Goal: Ask a question: Seek information or help from site administrators or community

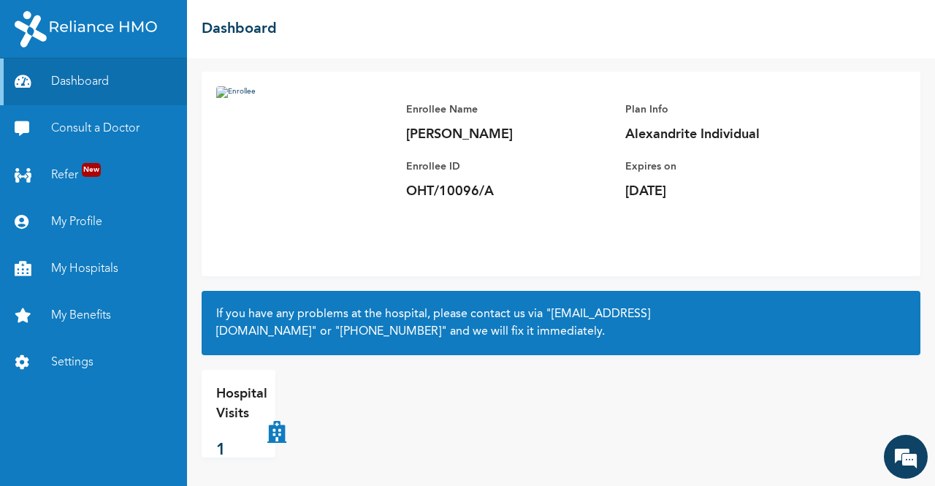
scroll to position [80, 0]
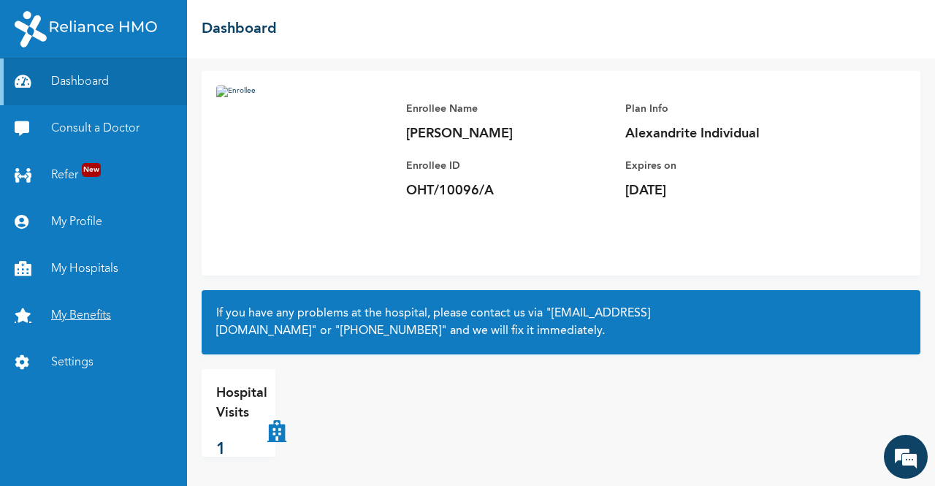
click at [67, 325] on link "My Benefits" at bounding box center [93, 315] width 187 height 47
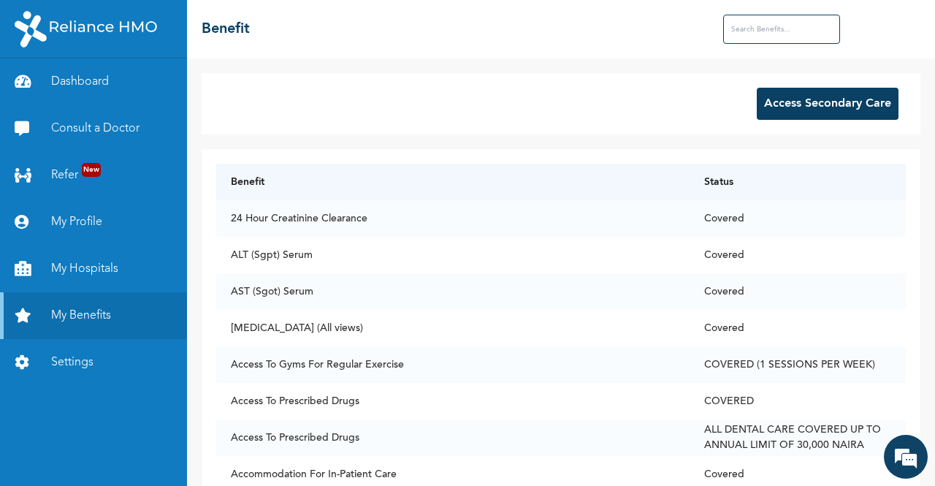
click at [770, 31] on input "text" at bounding box center [781, 29] width 117 height 29
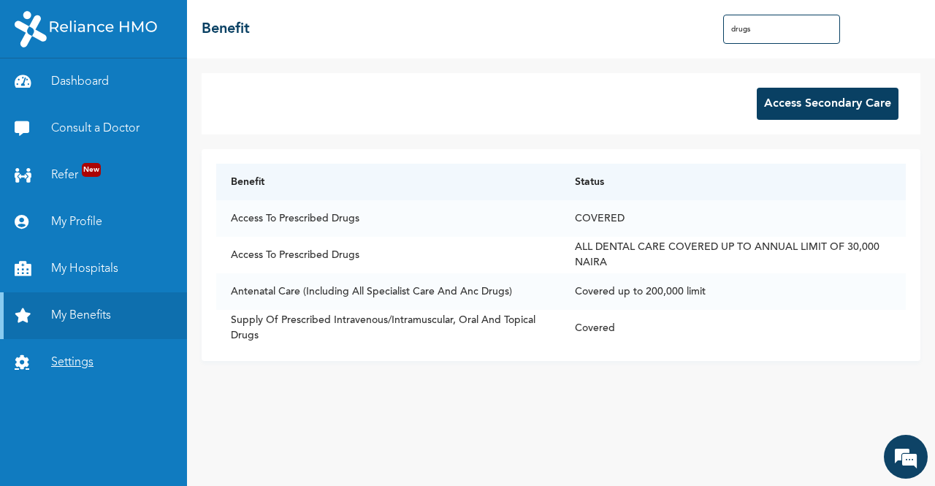
type input "drugs"
click at [89, 357] on link "Settings" at bounding box center [93, 362] width 187 height 47
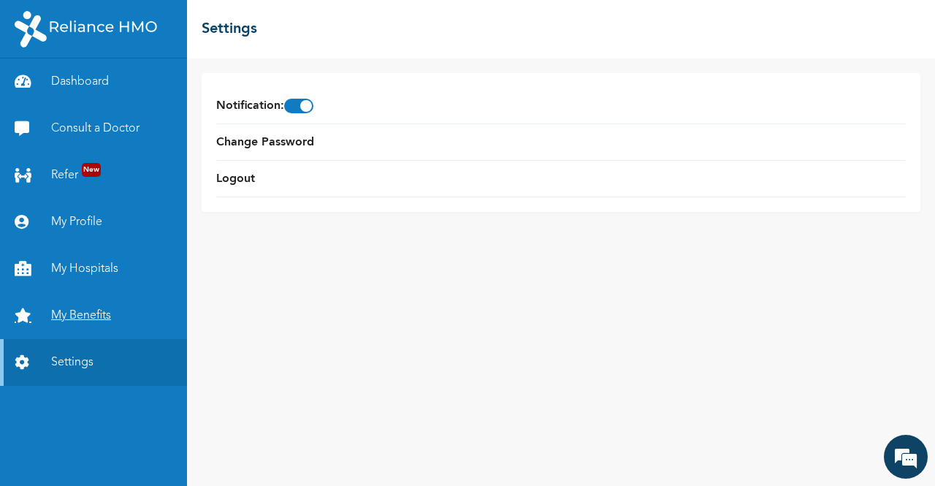
click at [92, 318] on link "My Benefits" at bounding box center [93, 315] width 187 height 47
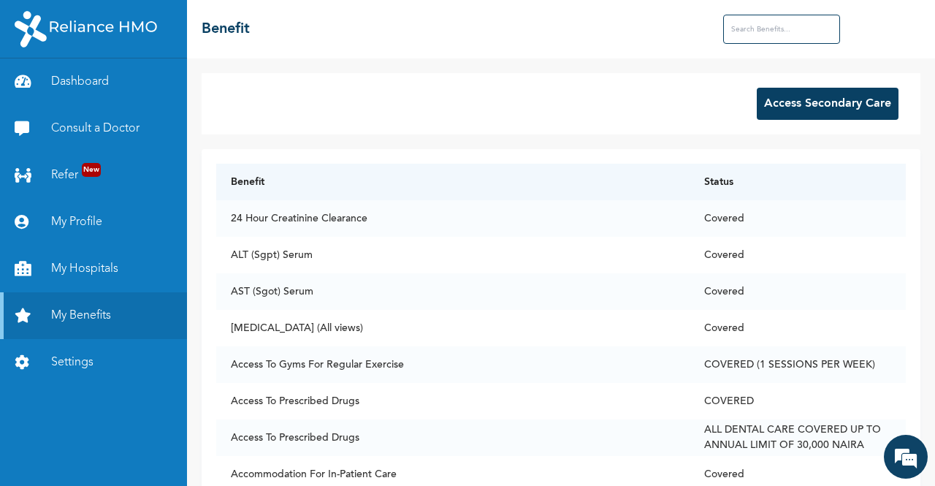
click at [777, 26] on input "text" at bounding box center [781, 29] width 117 height 29
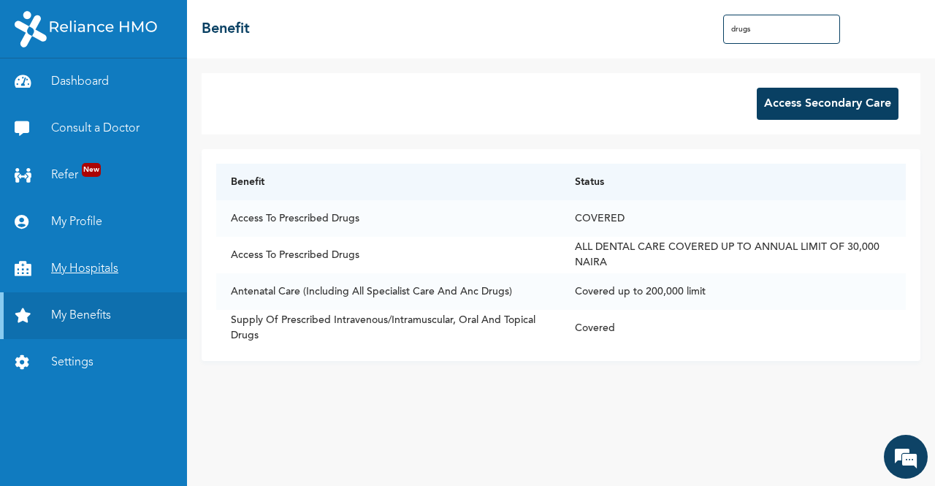
type input "drugs"
click at [107, 271] on link "My Hospitals" at bounding box center [93, 269] width 187 height 47
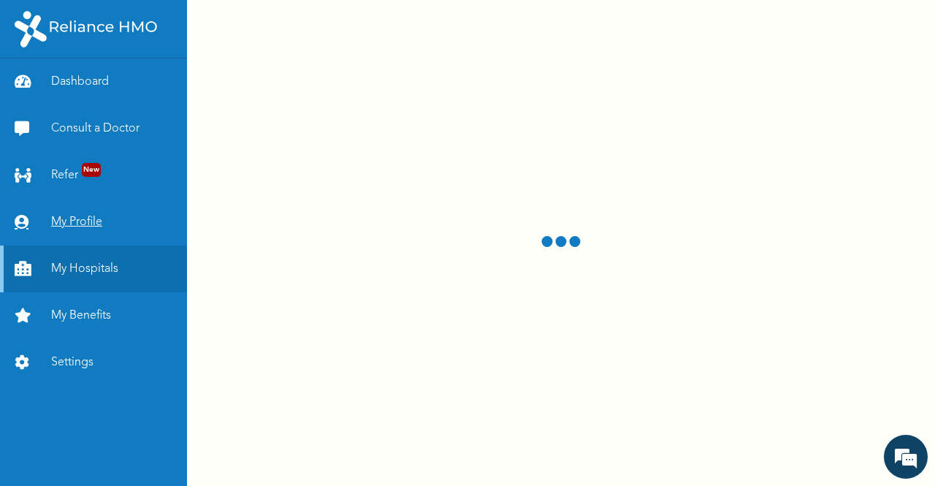
click at [57, 220] on link "My Profile" at bounding box center [93, 222] width 187 height 47
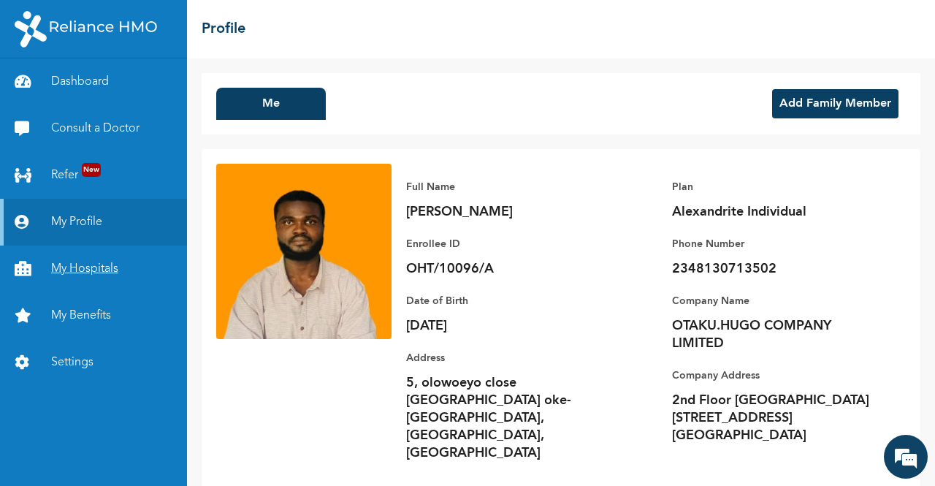
click at [92, 259] on link "My Hospitals" at bounding box center [93, 269] width 187 height 47
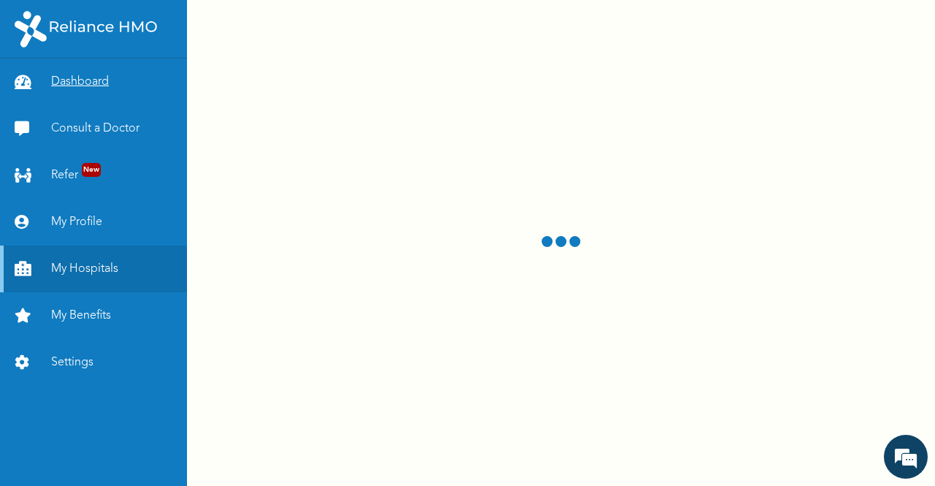
click at [99, 80] on link "Dashboard" at bounding box center [93, 81] width 187 height 47
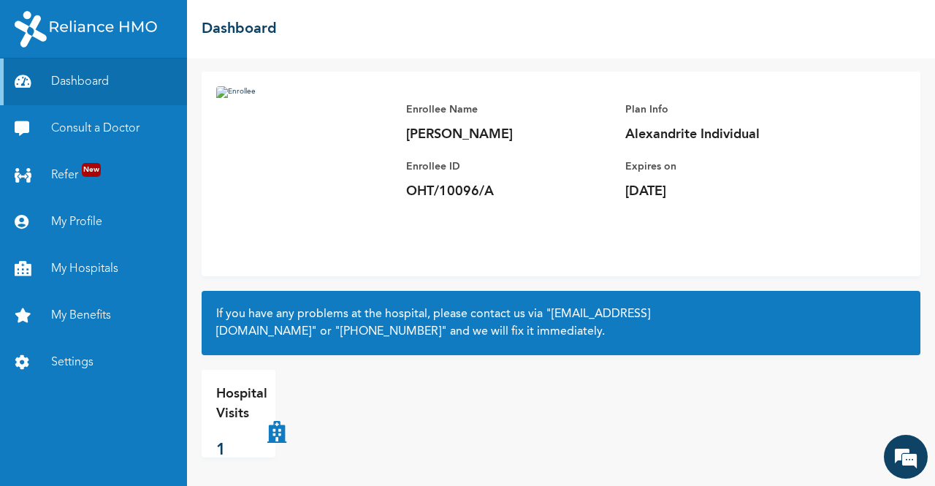
scroll to position [80, 0]
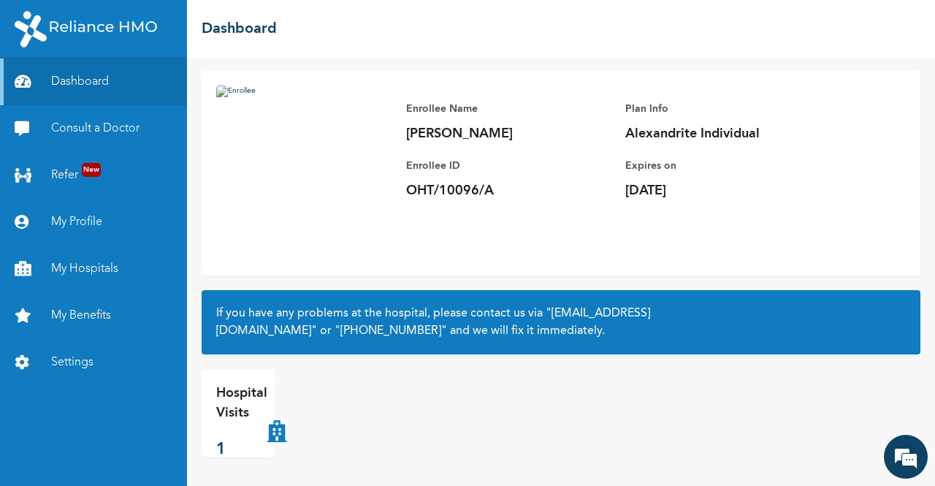
drag, startPoint x: 227, startPoint y: 448, endPoint x: 294, endPoint y: 433, distance: 68.1
click at [228, 448] on p "1" at bounding box center [241, 450] width 51 height 24
click at [294, 433] on div "Hospital Visits 1" at bounding box center [317, 413] width 230 height 88
click at [263, 432] on div "Hospital Visits 1" at bounding box center [241, 413] width 51 height 58
click at [279, 434] on icon at bounding box center [276, 413] width 19 height 58
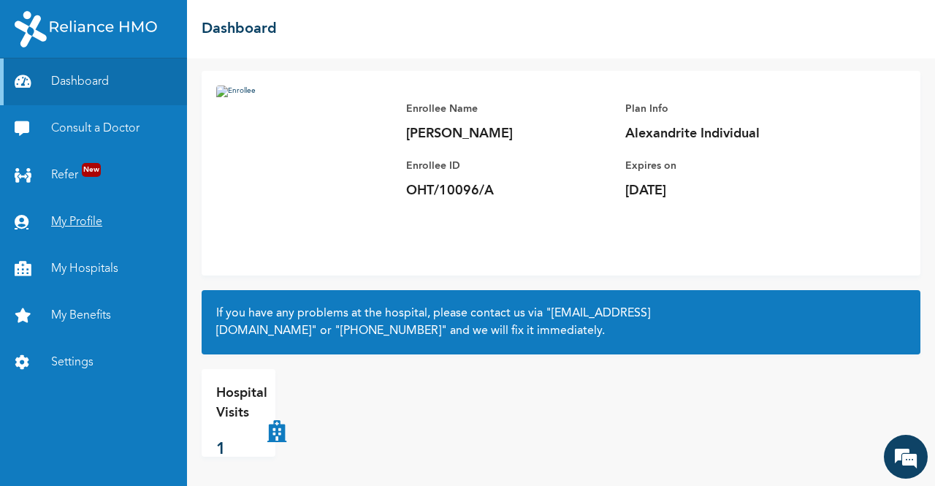
click at [70, 218] on link "My Profile" at bounding box center [93, 222] width 187 height 47
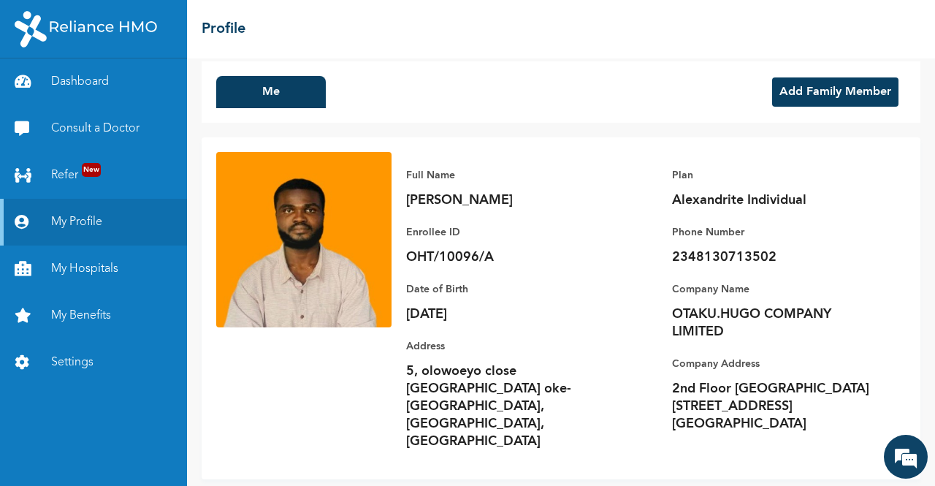
scroll to position [16, 0]
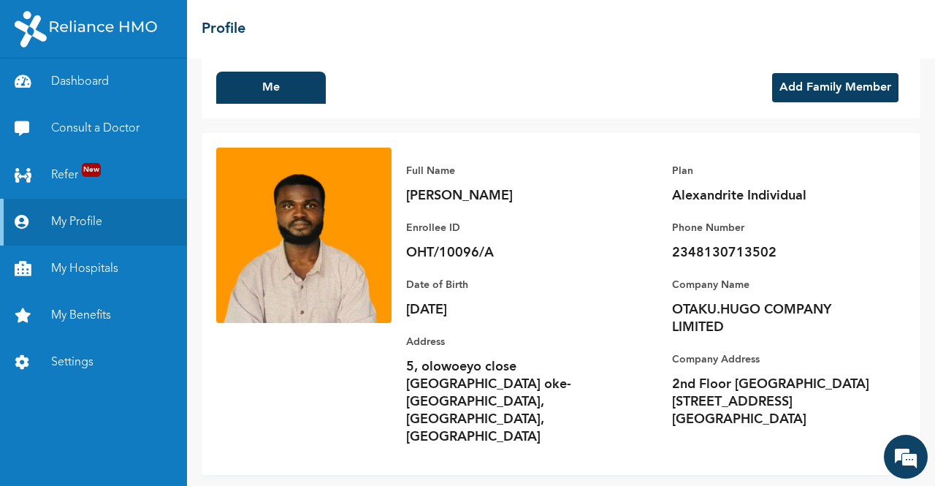
click at [852, 94] on button "Add Family Member" at bounding box center [835, 87] width 126 height 29
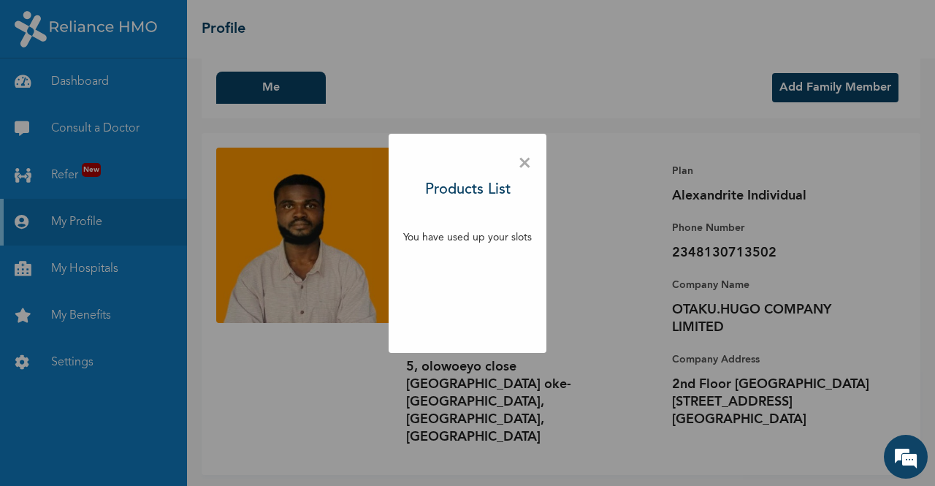
click at [521, 164] on span "×" at bounding box center [525, 163] width 14 height 31
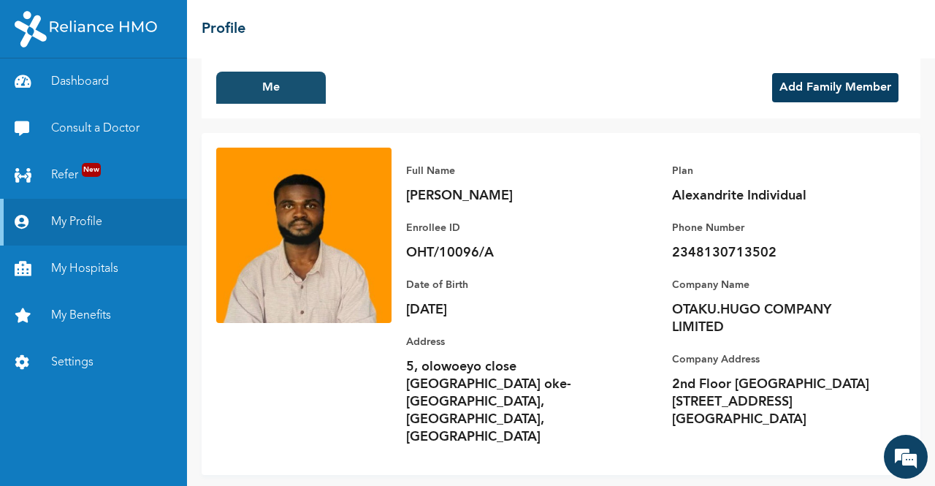
click at [266, 95] on button "Me" at bounding box center [271, 88] width 110 height 32
click at [818, 84] on button "Add Family Member" at bounding box center [835, 87] width 126 height 29
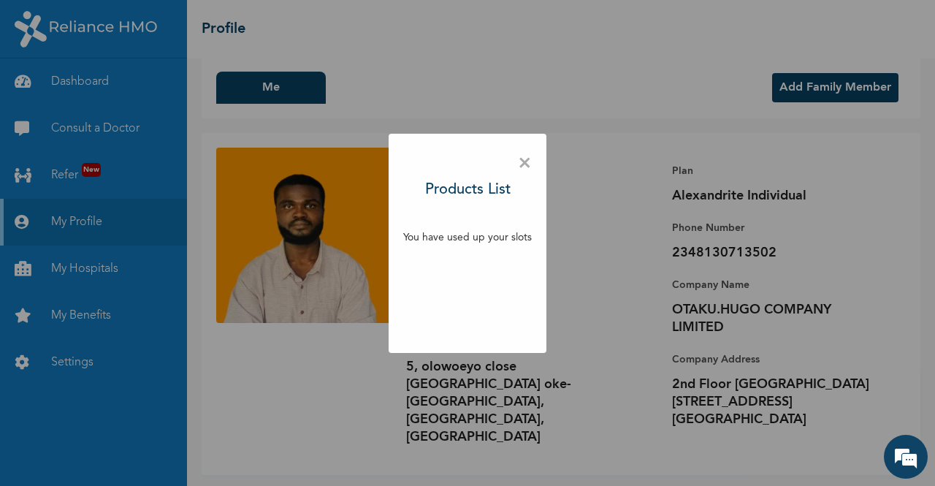
click at [528, 160] on span "×" at bounding box center [525, 163] width 14 height 31
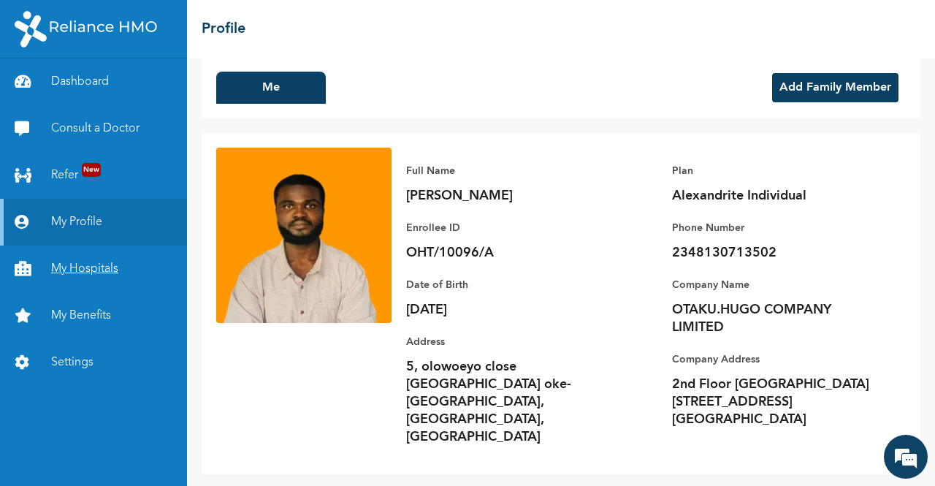
click at [104, 271] on link "My Hospitals" at bounding box center [93, 269] width 187 height 47
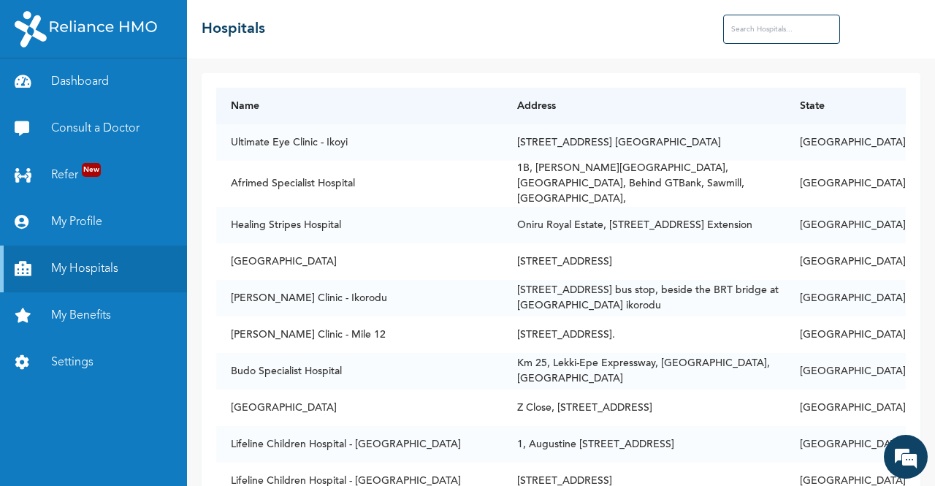
click at [761, 34] on input "text" at bounding box center [781, 29] width 117 height 29
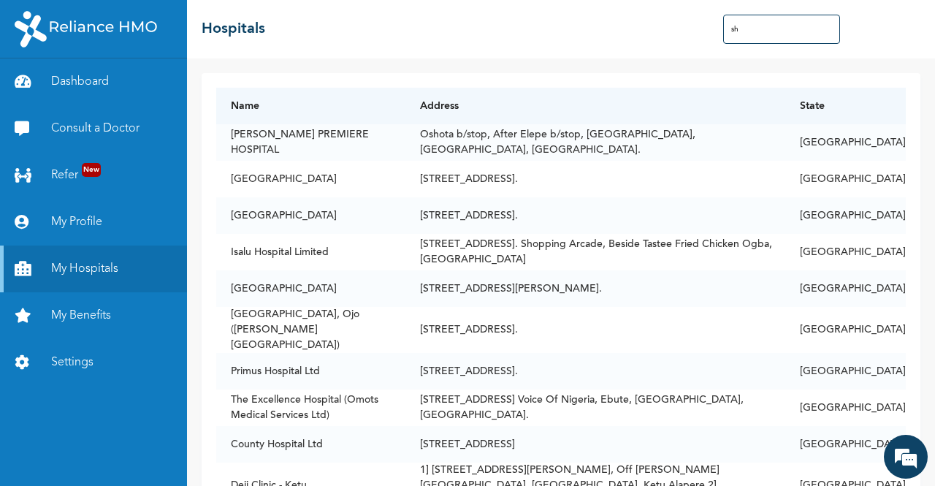
type input "s"
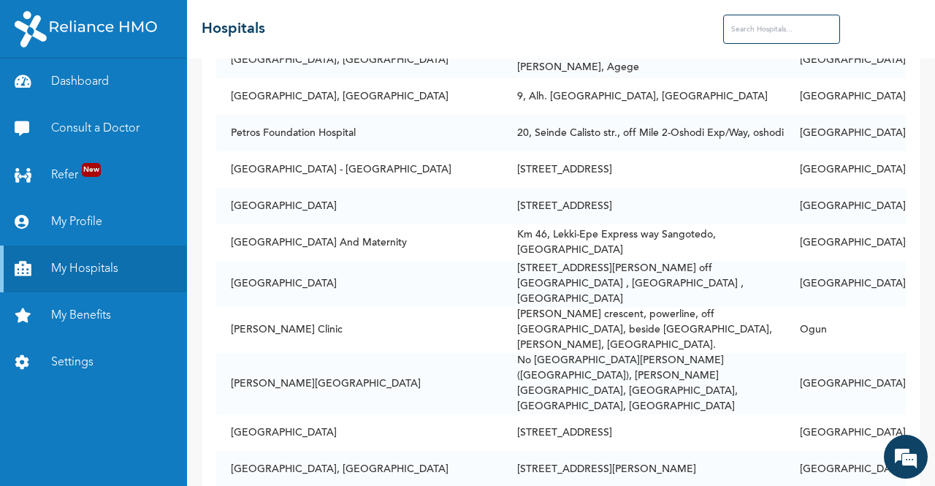
scroll to position [3361, 0]
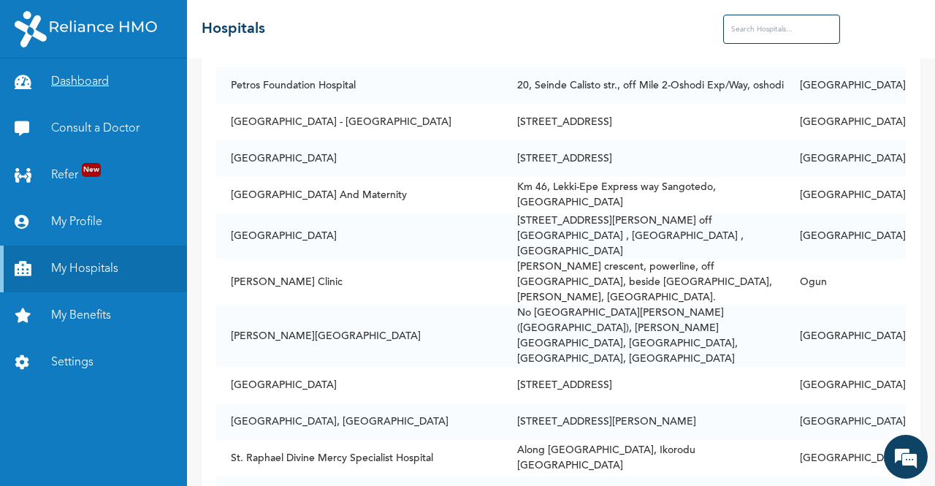
click at [92, 83] on link "Dashboard" at bounding box center [93, 81] width 187 height 47
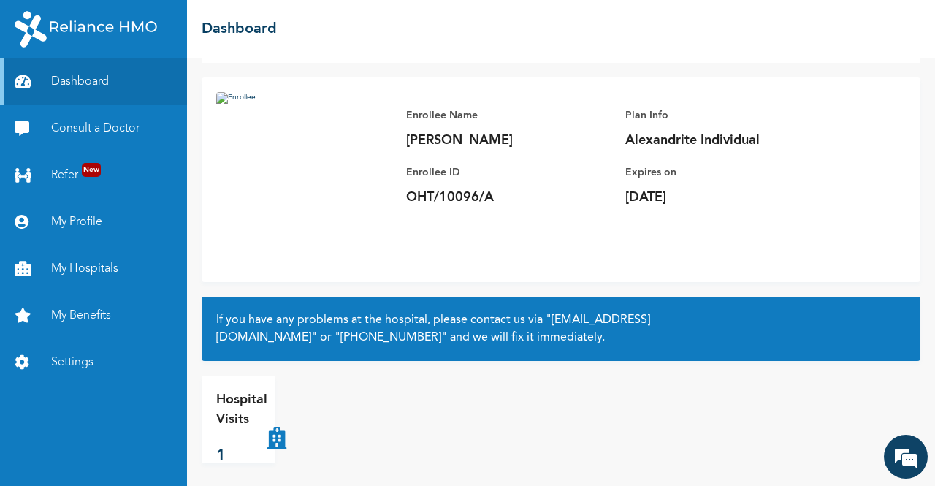
scroll to position [80, 0]
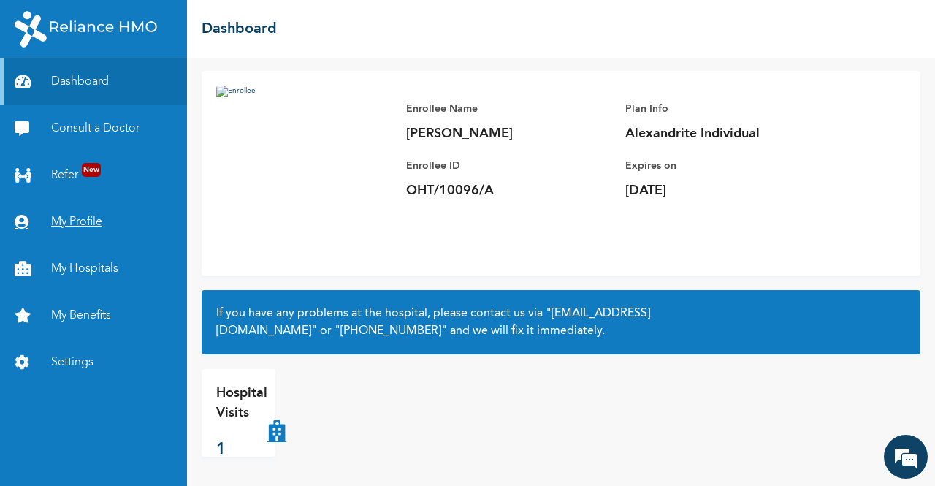
click at [47, 224] on link "My Profile" at bounding box center [93, 222] width 187 height 47
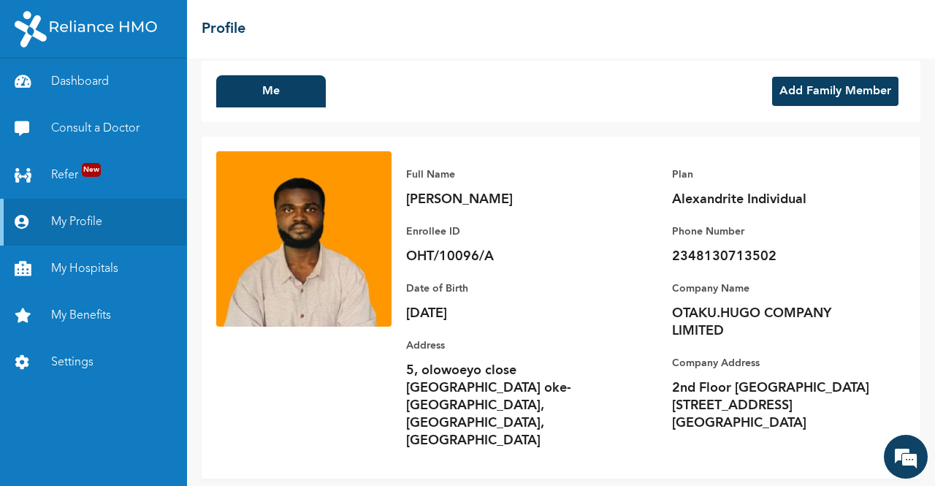
scroll to position [16, 0]
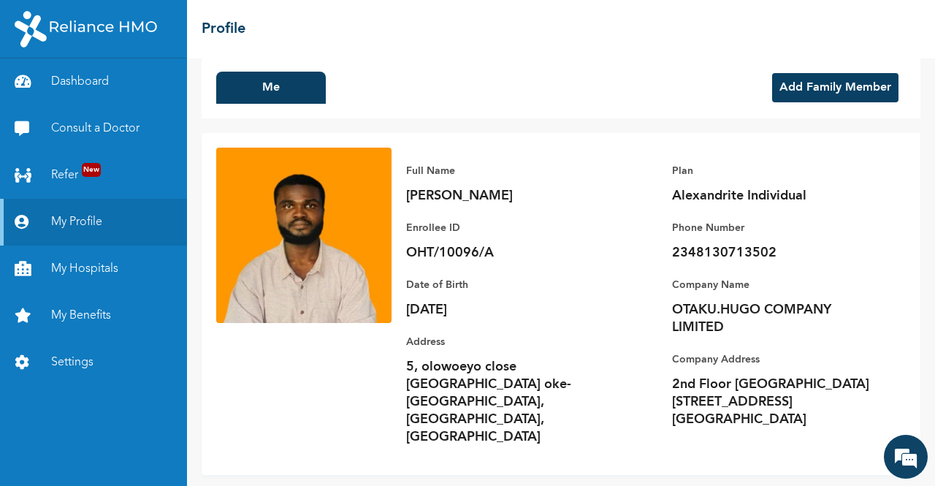
click at [808, 86] on button "Add Family Member" at bounding box center [835, 87] width 126 height 29
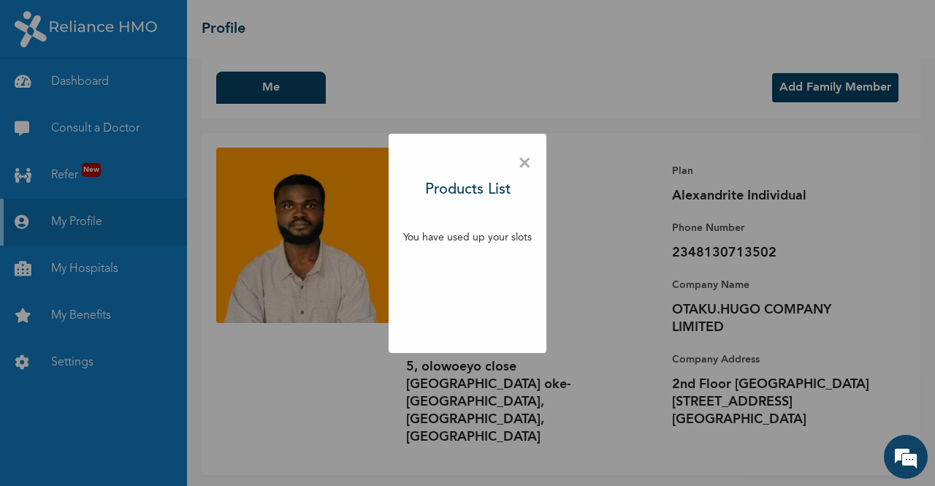
click at [528, 157] on span "×" at bounding box center [525, 163] width 14 height 31
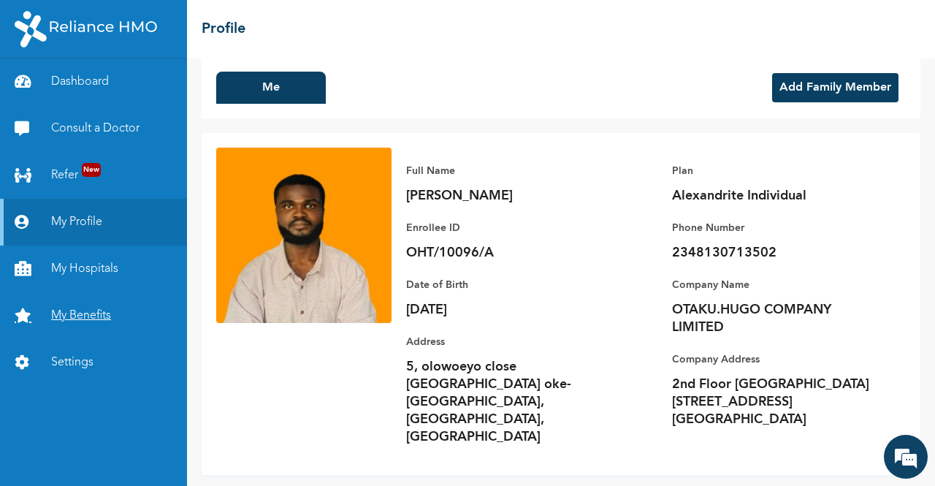
click at [97, 332] on link "My Benefits" at bounding box center [93, 315] width 187 height 47
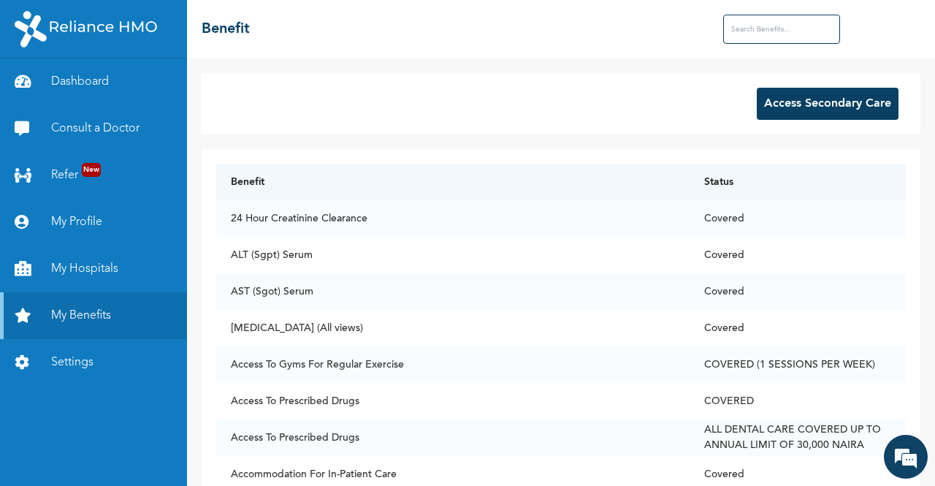
click at [836, 97] on button "Access Secondary Care" at bounding box center [828, 104] width 142 height 32
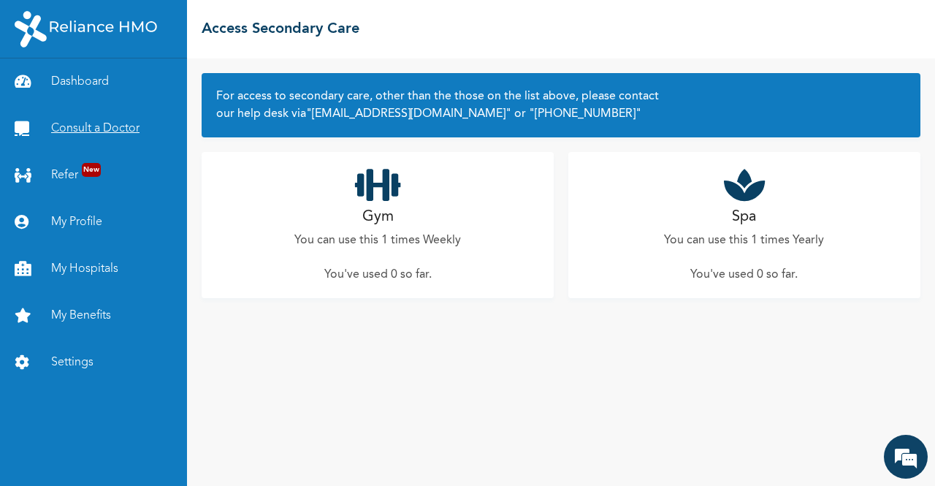
click at [82, 134] on link "Consult a Doctor" at bounding box center [93, 128] width 187 height 47
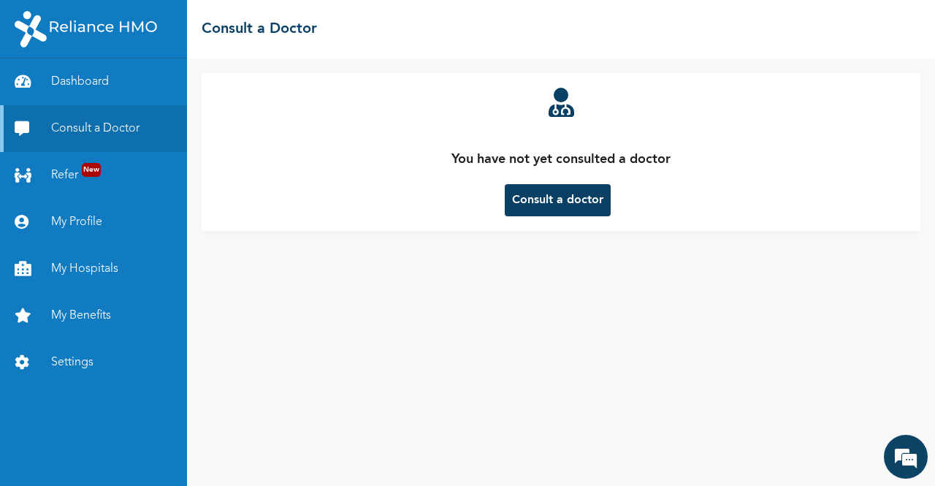
click at [73, 178] on link "Refer New" at bounding box center [93, 175] width 187 height 47
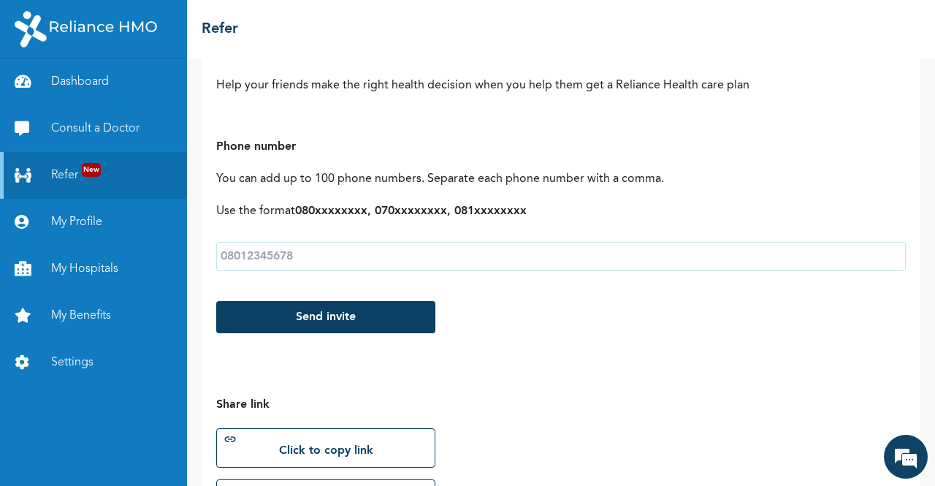
scroll to position [347, 0]
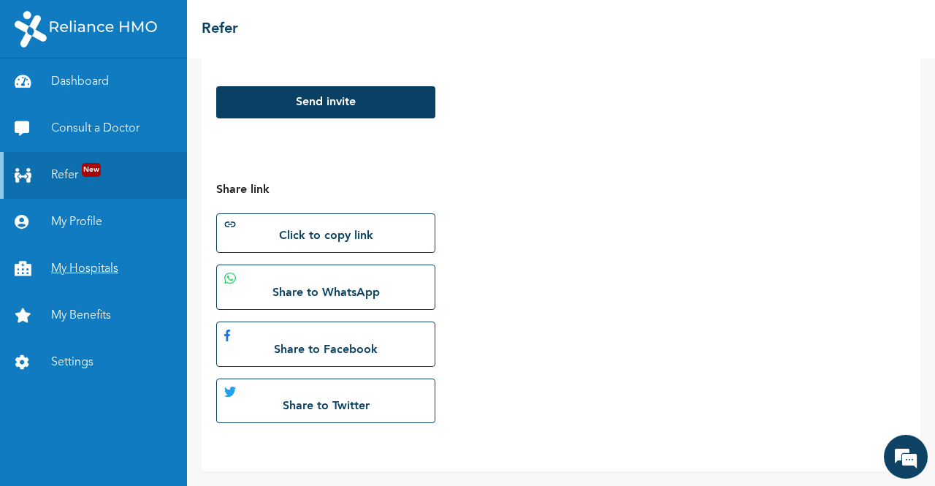
click at [100, 252] on link "My Hospitals" at bounding box center [93, 269] width 187 height 47
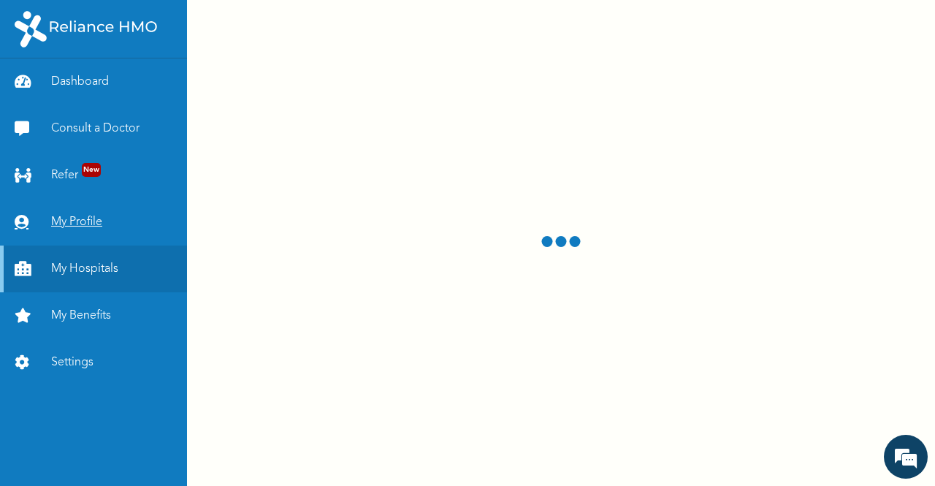
click at [94, 222] on link "My Profile" at bounding box center [93, 222] width 187 height 47
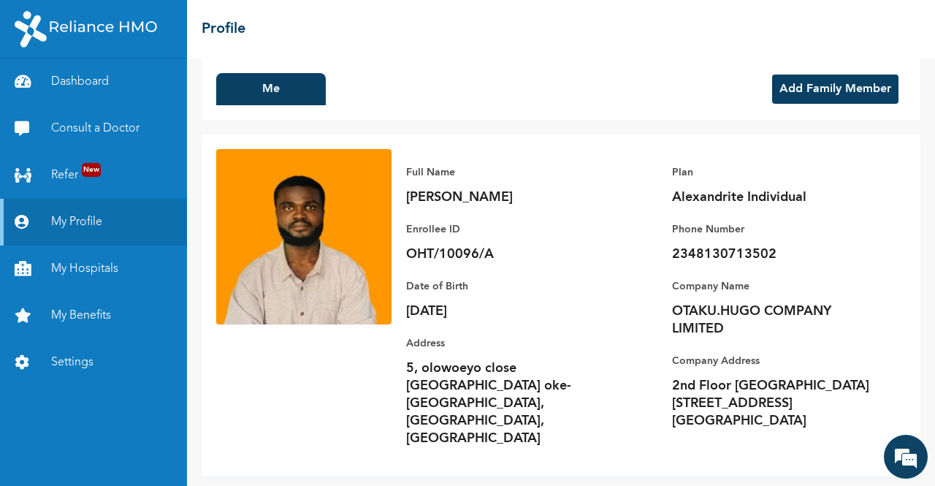
scroll to position [16, 0]
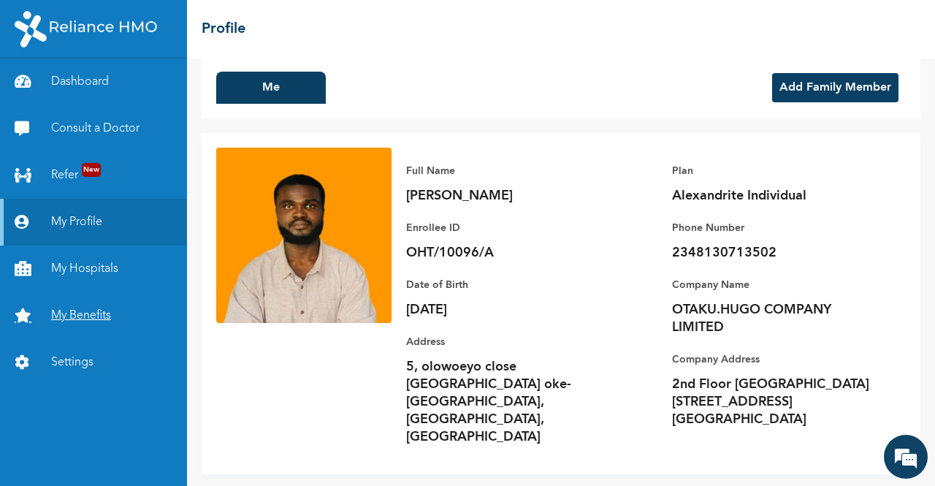
click at [115, 311] on link "My Benefits" at bounding box center [93, 315] width 187 height 47
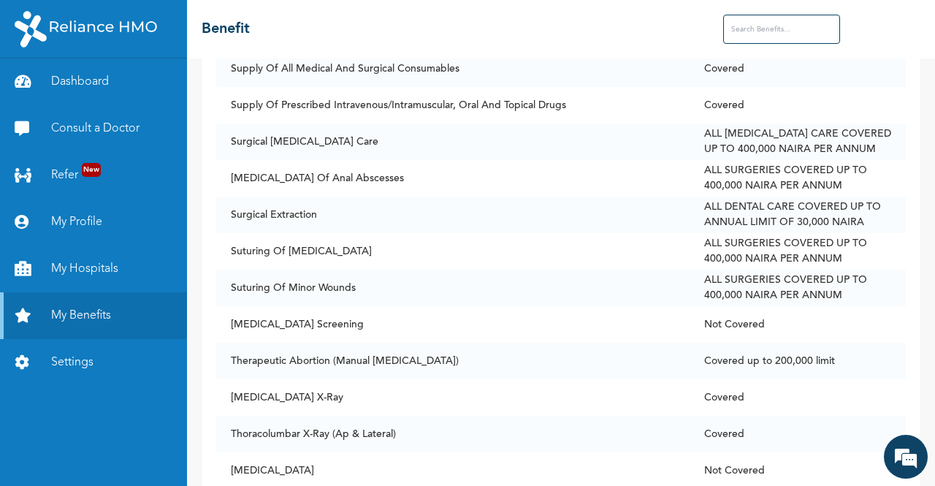
scroll to position [10230, 0]
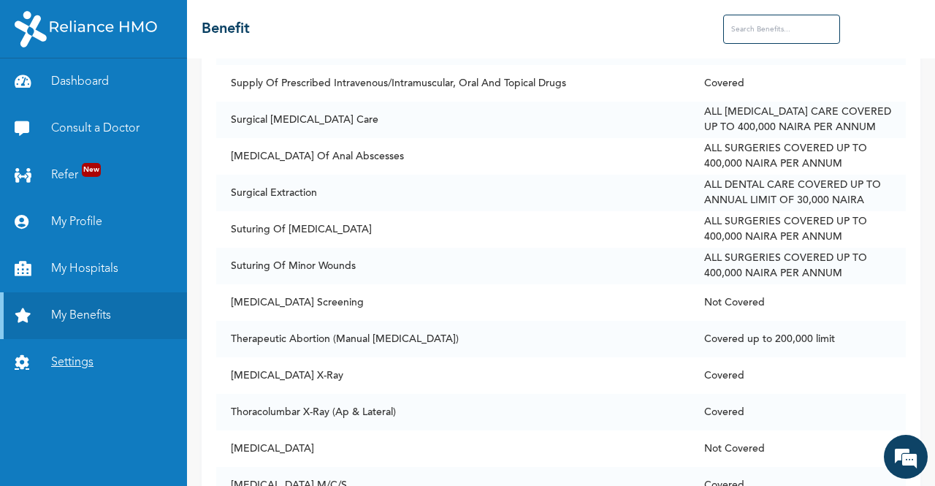
click at [91, 363] on link "Settings" at bounding box center [93, 362] width 187 height 47
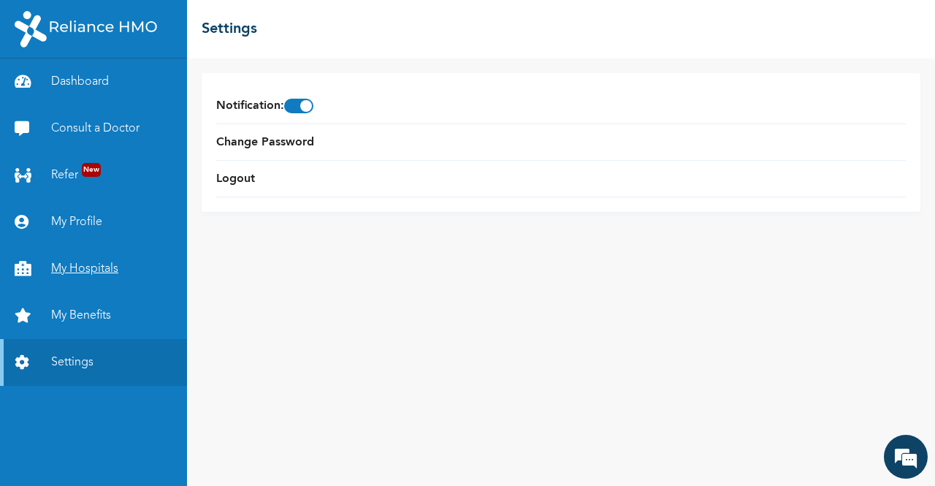
click at [101, 270] on link "My Hospitals" at bounding box center [93, 269] width 187 height 47
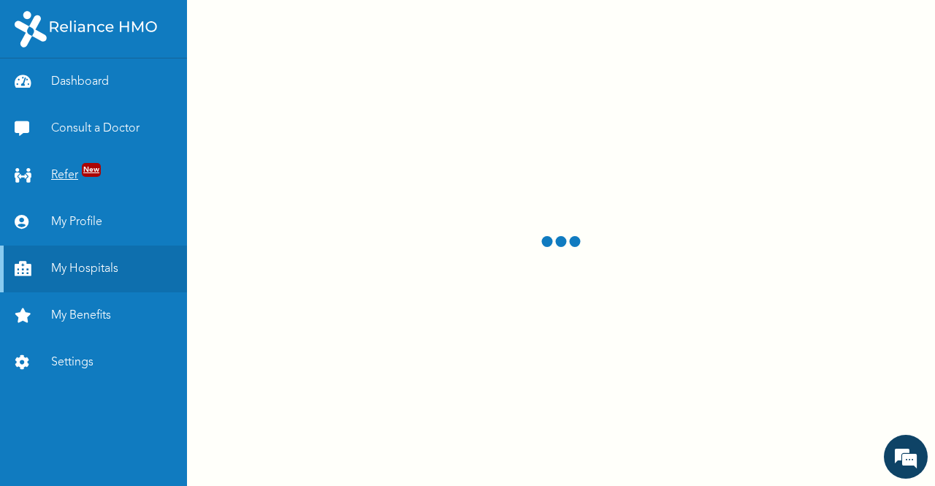
click at [66, 177] on link "Refer New" at bounding box center [93, 175] width 187 height 47
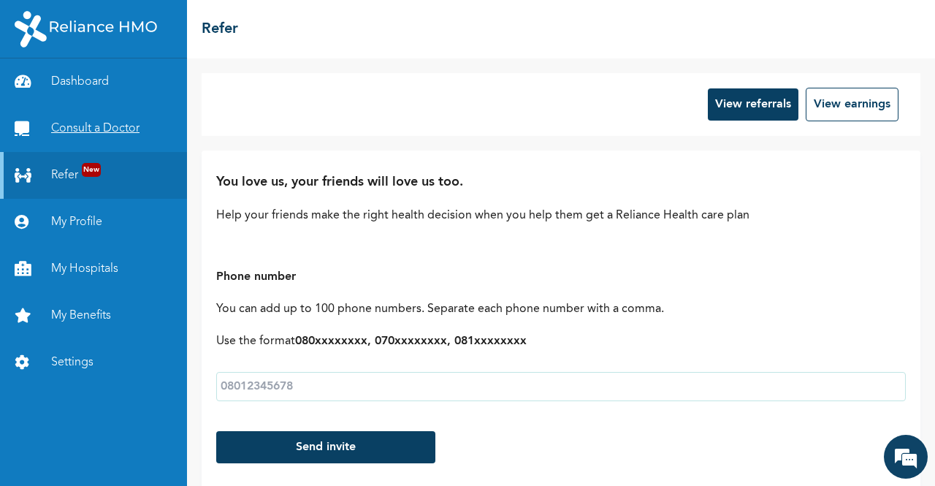
click at [75, 126] on link "Consult a Doctor" at bounding box center [93, 128] width 187 height 47
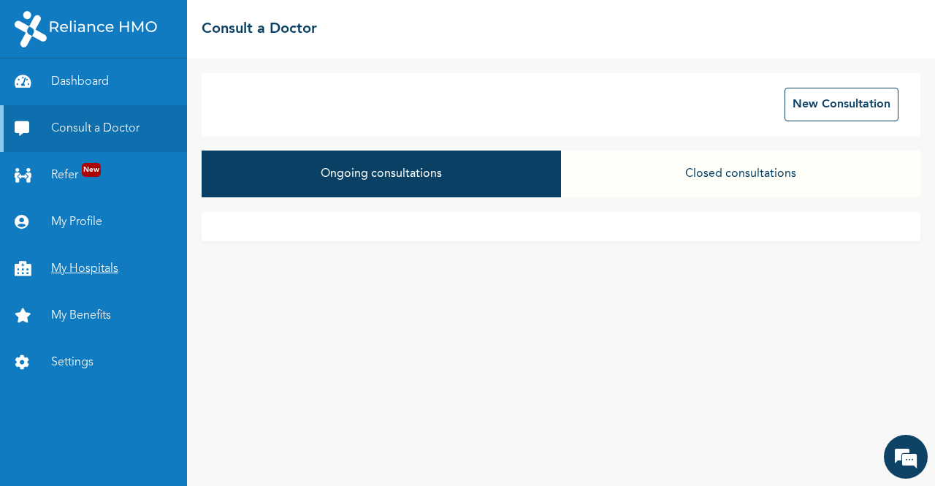
click at [110, 261] on link "My Hospitals" at bounding box center [93, 269] width 187 height 47
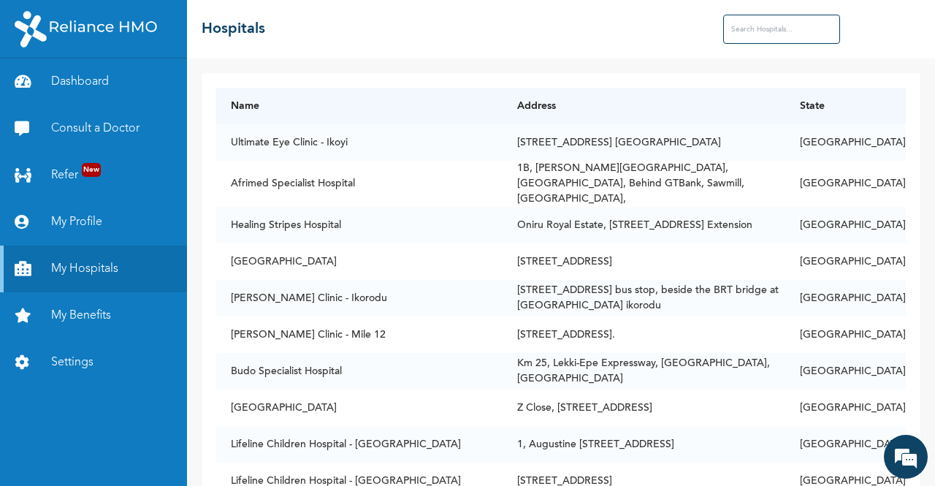
click at [777, 16] on input "text" at bounding box center [781, 29] width 117 height 29
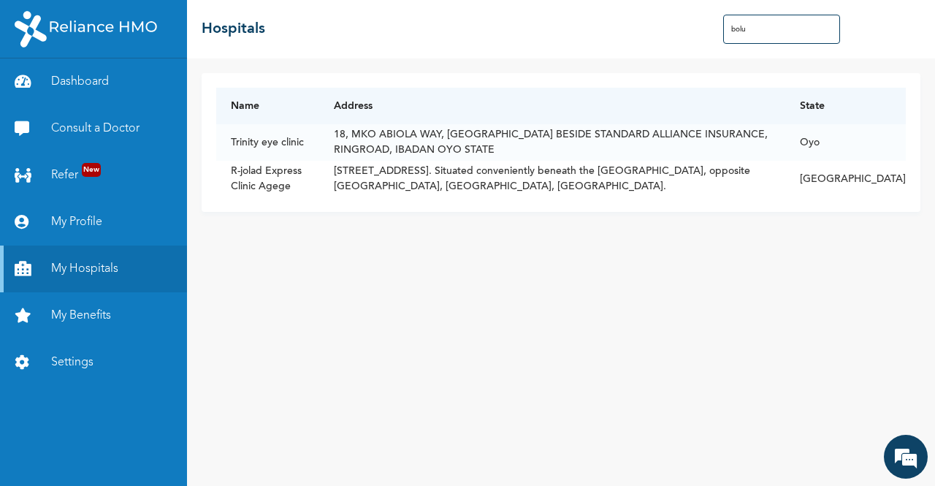
type input "boluk"
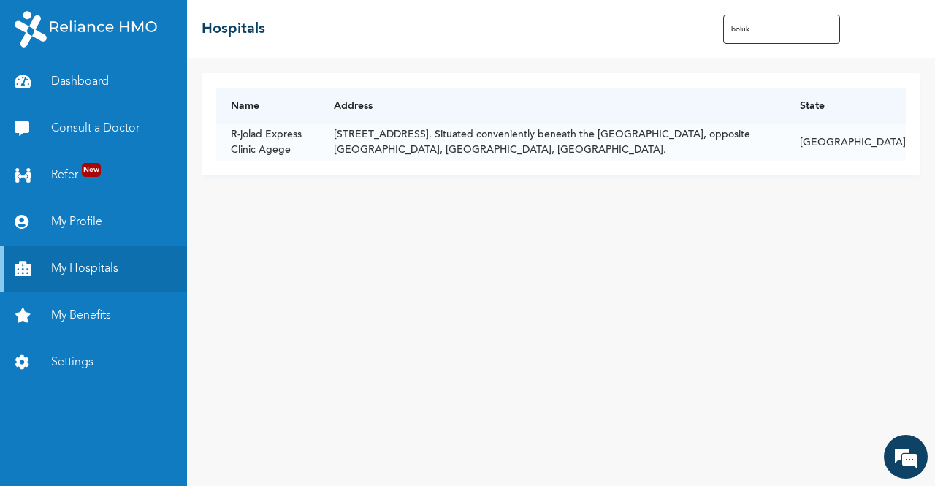
click at [774, 30] on input "boluk" at bounding box center [781, 29] width 117 height 29
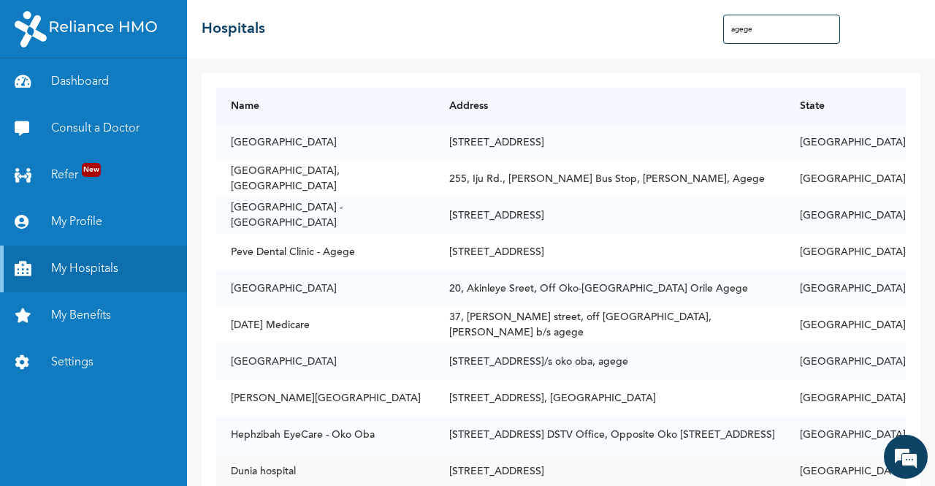
type input "agege"
click at [676, 96] on th "Address" at bounding box center [610, 106] width 351 height 37
click at [127, 140] on link "Consult a Doctor" at bounding box center [93, 128] width 187 height 47
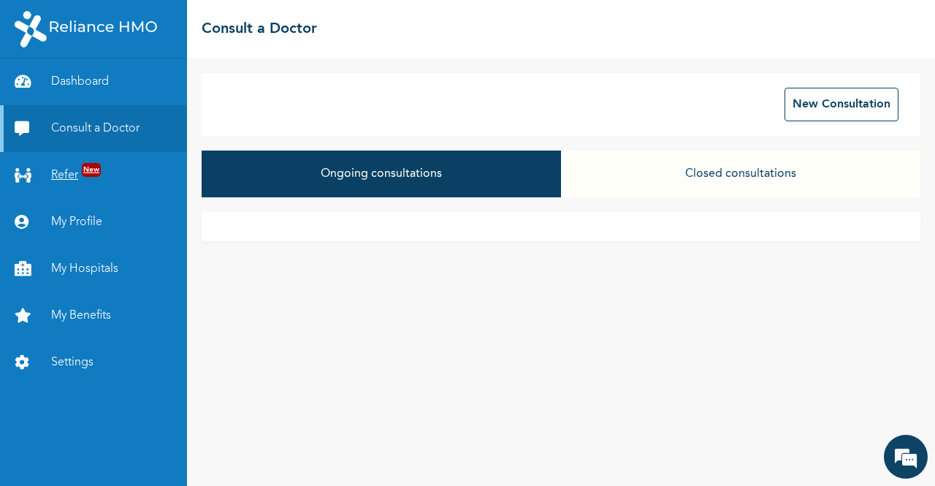
click at [57, 171] on link "Refer New" at bounding box center [93, 175] width 187 height 47
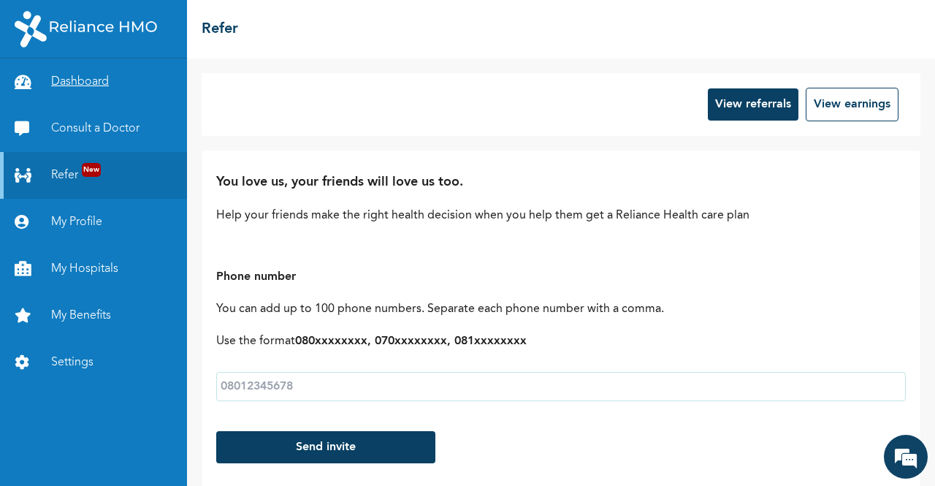
click at [99, 103] on link "Dashboard" at bounding box center [93, 81] width 187 height 47
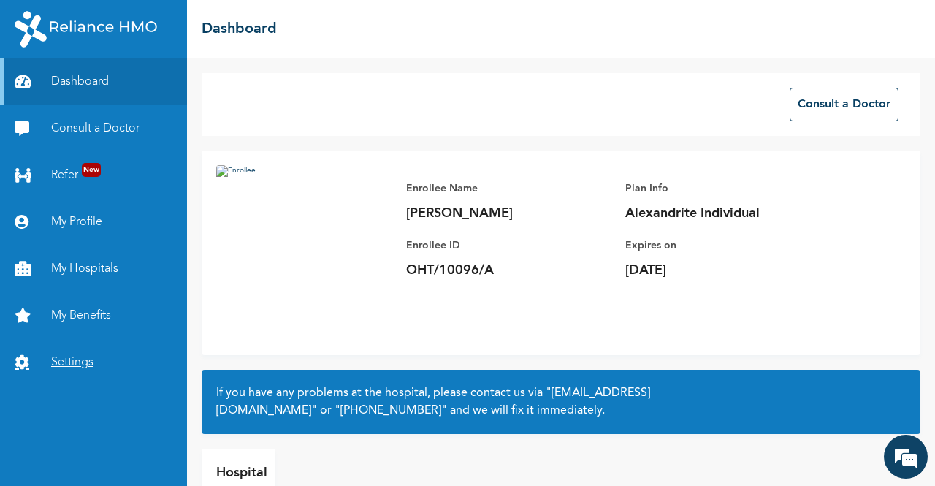
click at [77, 361] on link "Settings" at bounding box center [93, 362] width 187 height 47
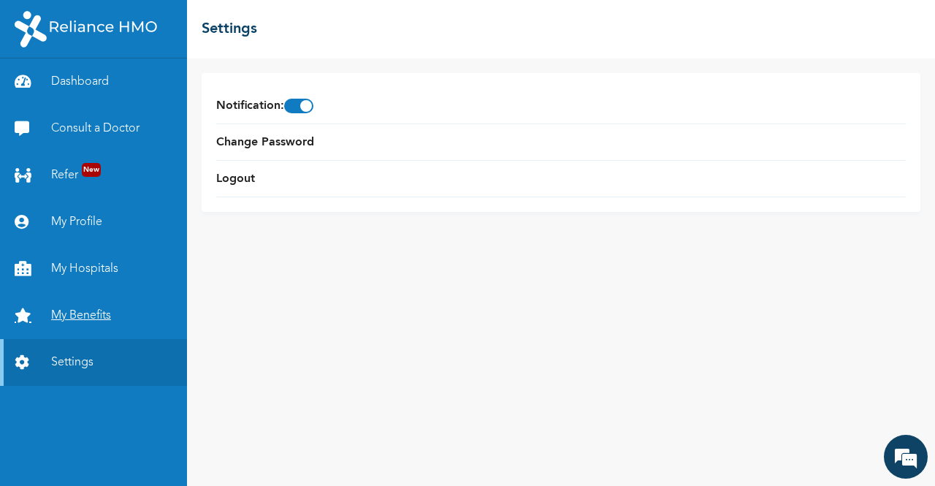
click at [76, 297] on link "My Benefits" at bounding box center [93, 315] width 187 height 47
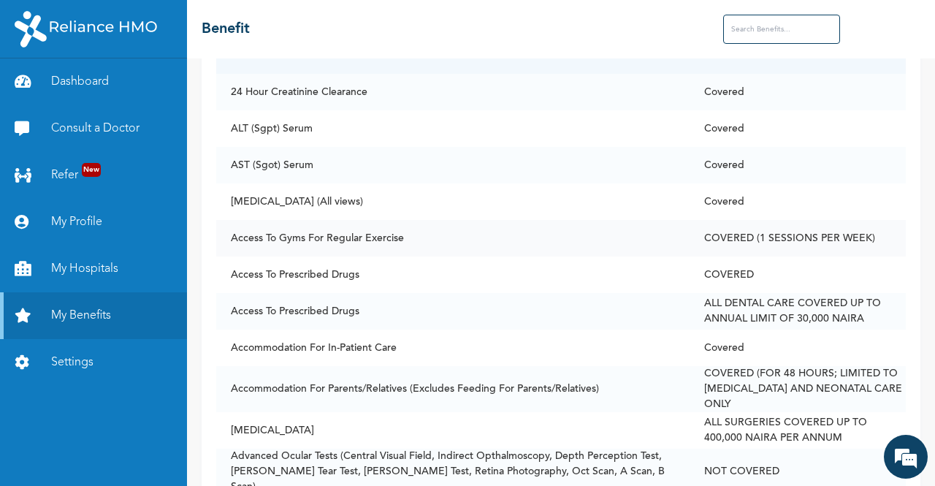
scroll to position [146, 0]
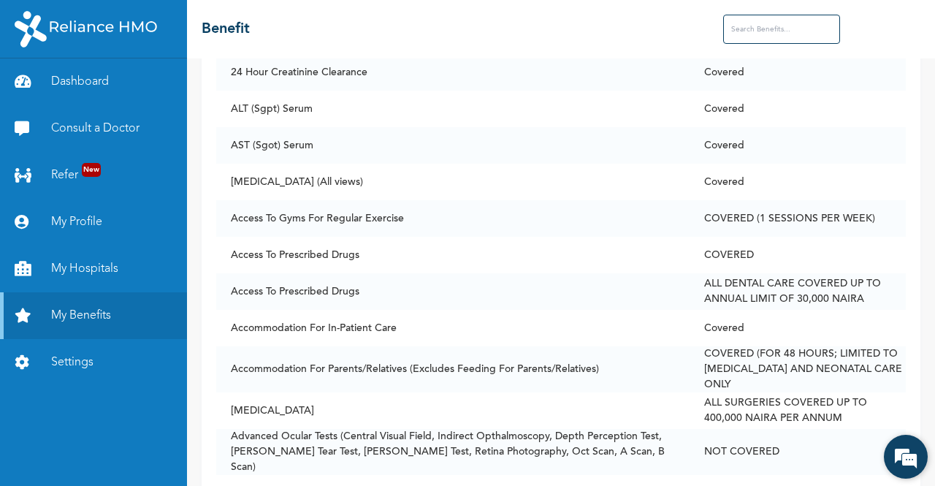
click at [909, 448] on em at bounding box center [905, 456] width 39 height 39
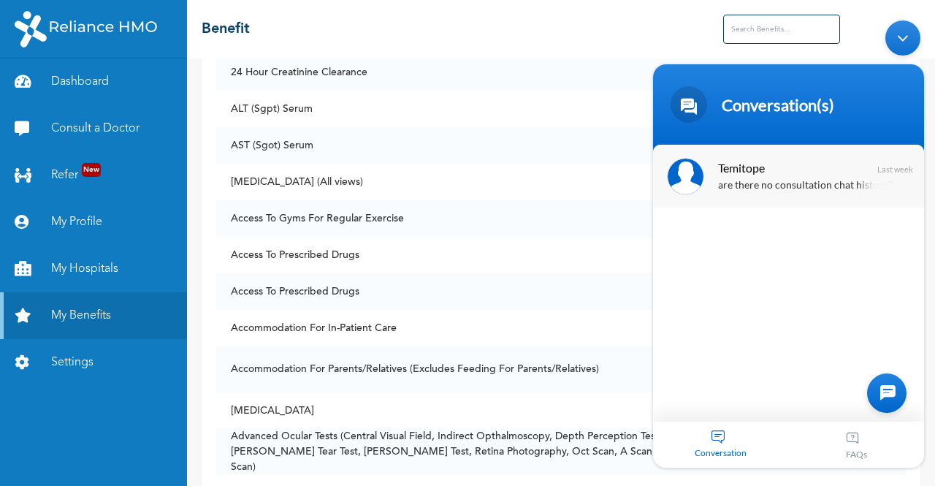
click at [793, 185] on div "are there no consultation chat history?" at bounding box center [810, 186] width 184 height 17
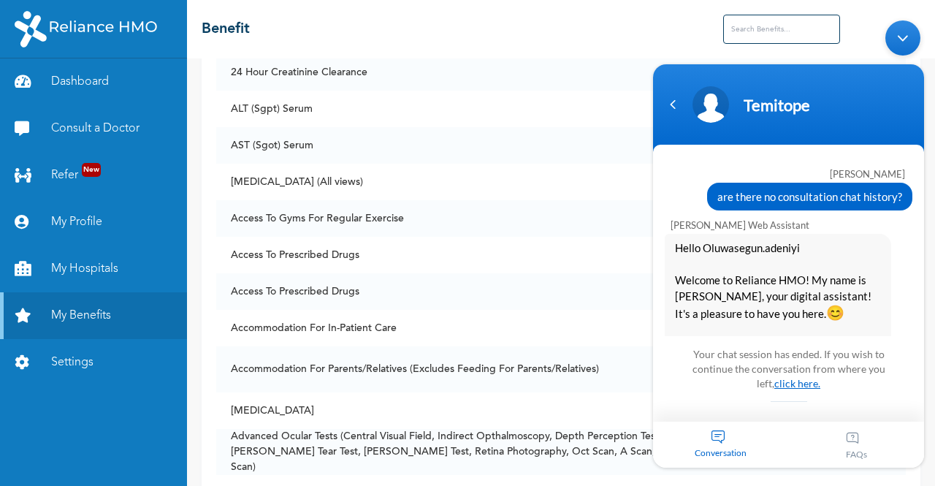
click at [792, 389] on link "click here." at bounding box center [798, 383] width 46 height 12
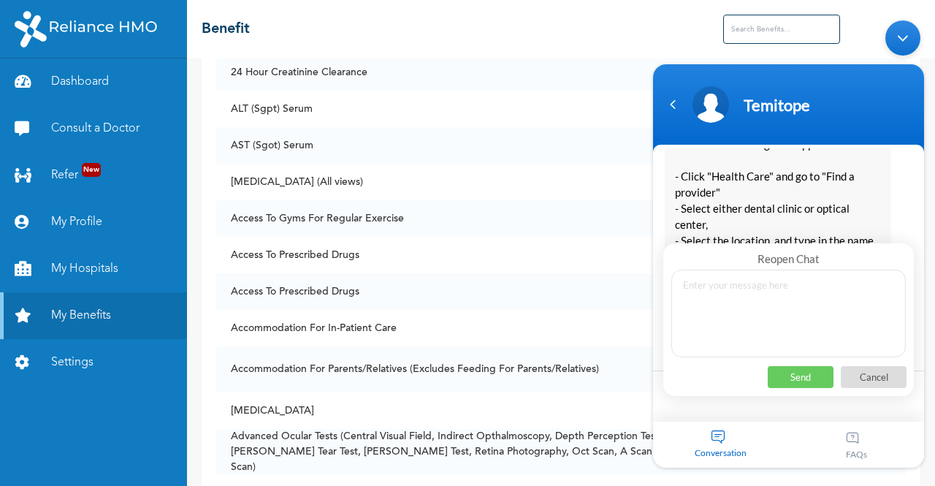
scroll to position [8363, 0]
click at [757, 310] on textarea at bounding box center [789, 314] width 235 height 88
type textarea "hi temmy, still there?"
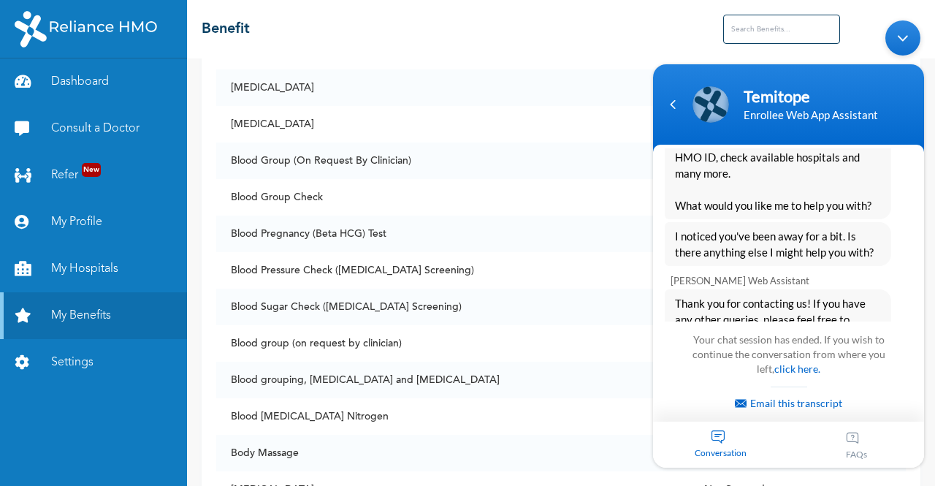
scroll to position [8385, 0]
